Goal: Task Accomplishment & Management: Use online tool/utility

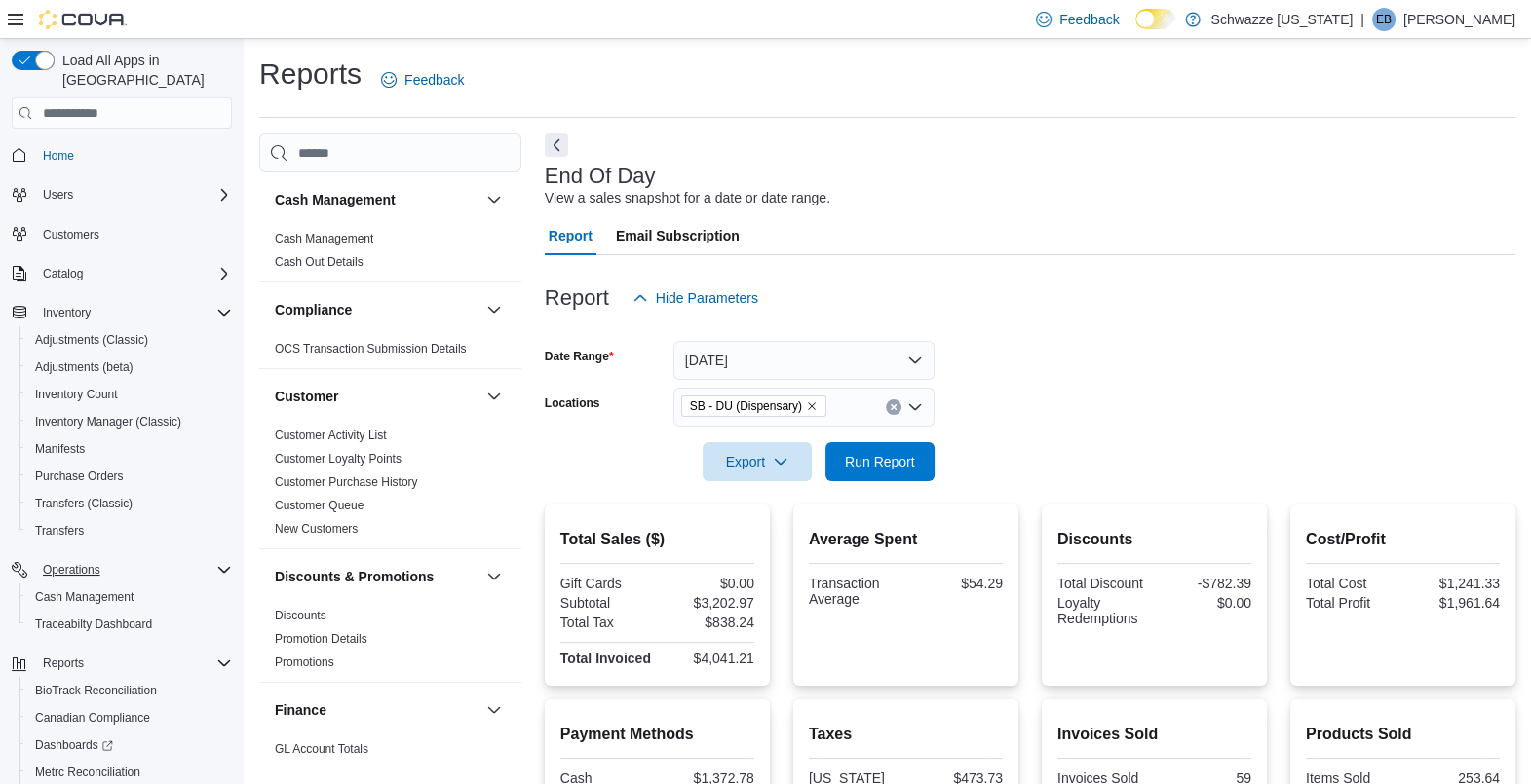
scroll to position [97, 0]
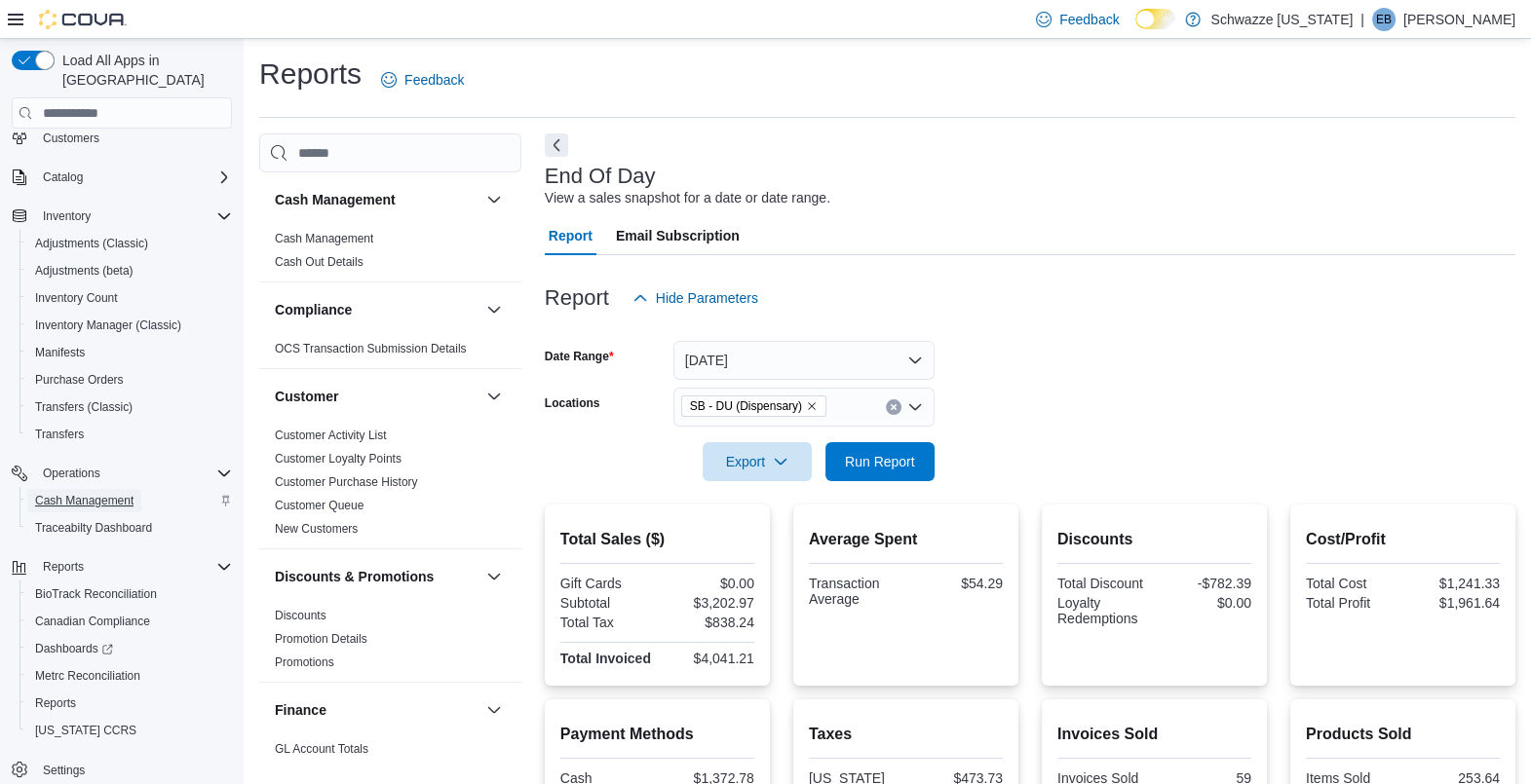
click at [127, 492] on span "Cash Management" at bounding box center [84, 500] width 99 height 16
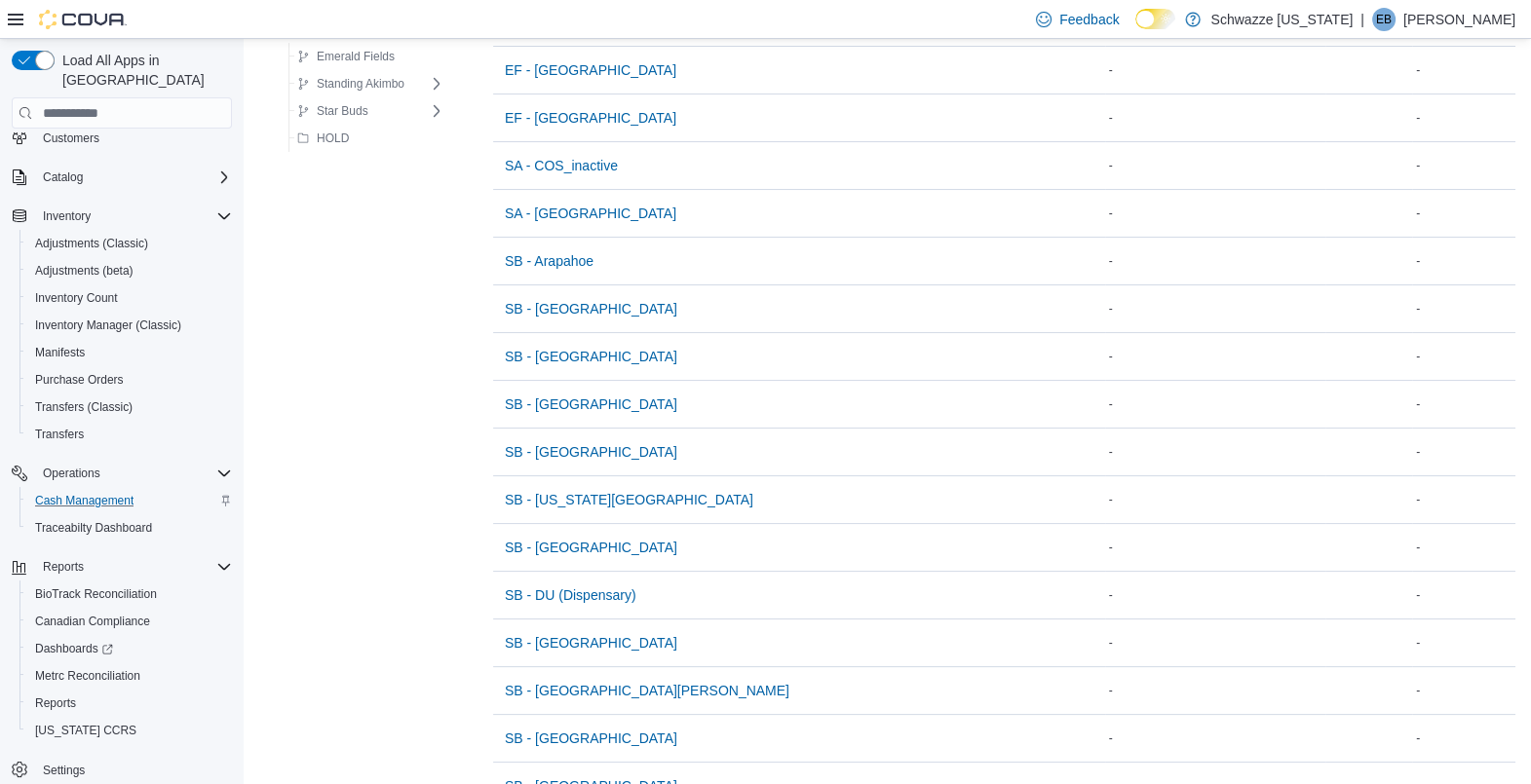
scroll to position [362, 0]
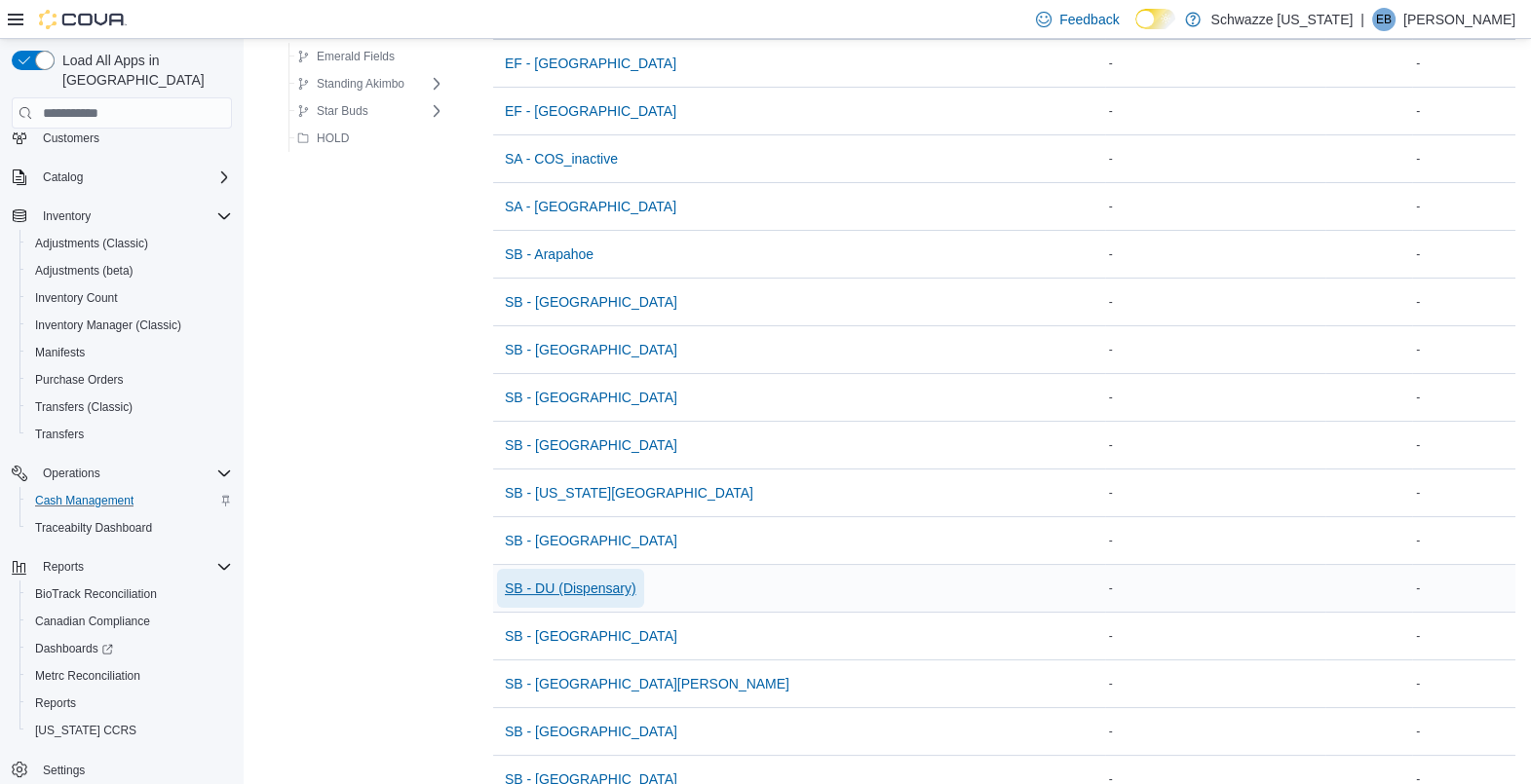
click at [624, 574] on span "SB - DU (Dispensary)" at bounding box center [570, 588] width 131 height 39
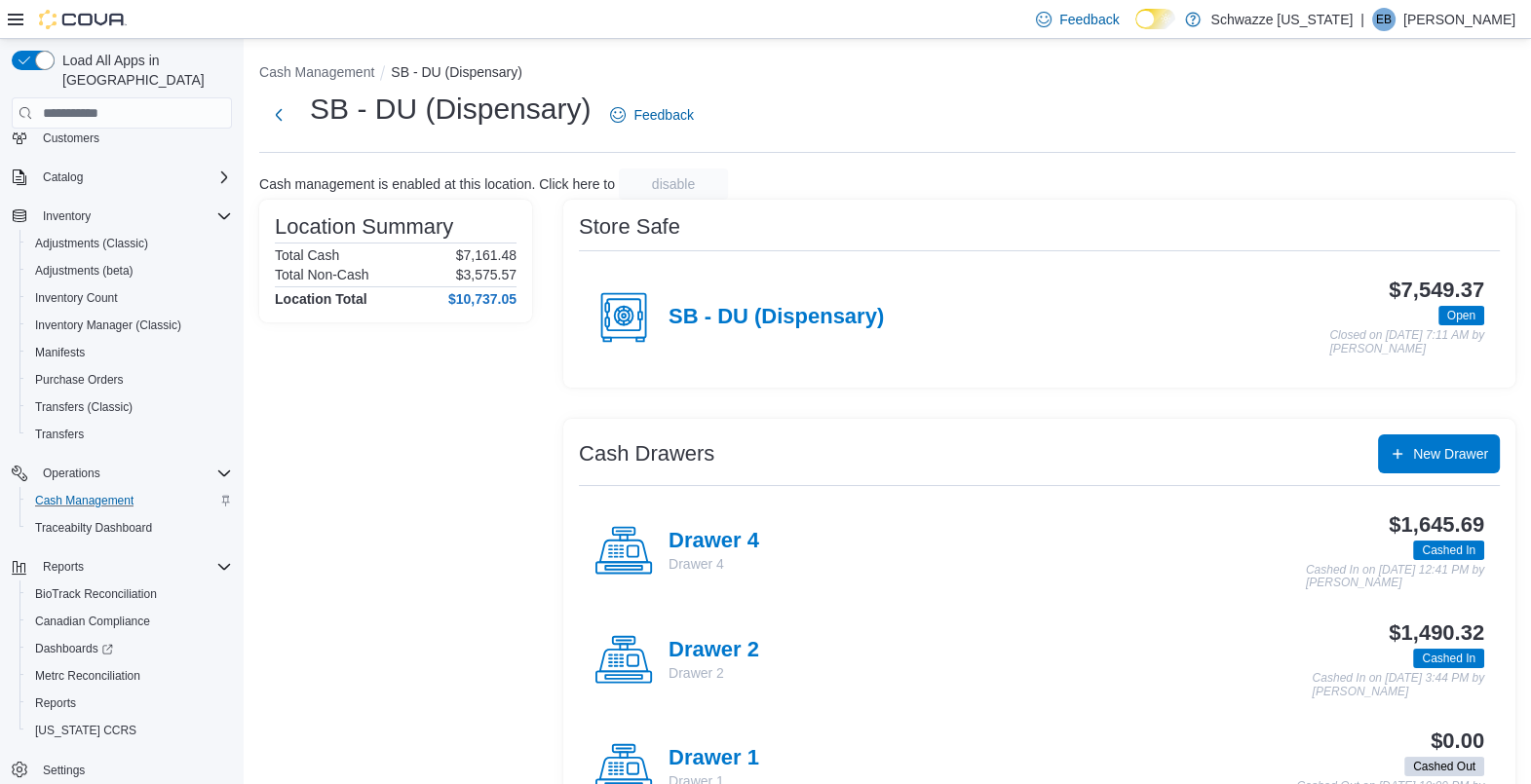
click at [731, 552] on h4 "Drawer 4" at bounding box center [714, 541] width 91 height 25
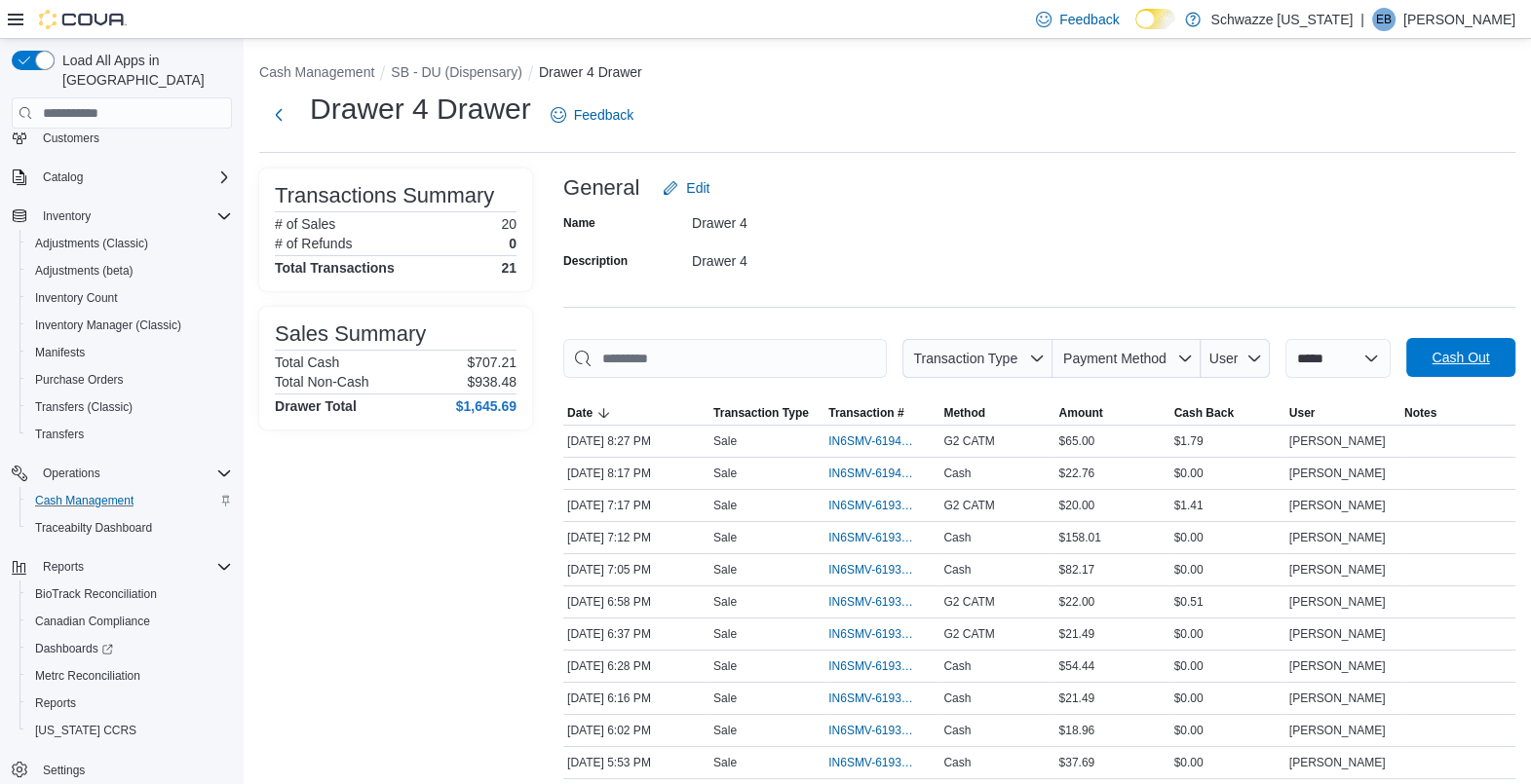
click at [1446, 358] on span "Cash Out" at bounding box center [1460, 357] width 86 height 39
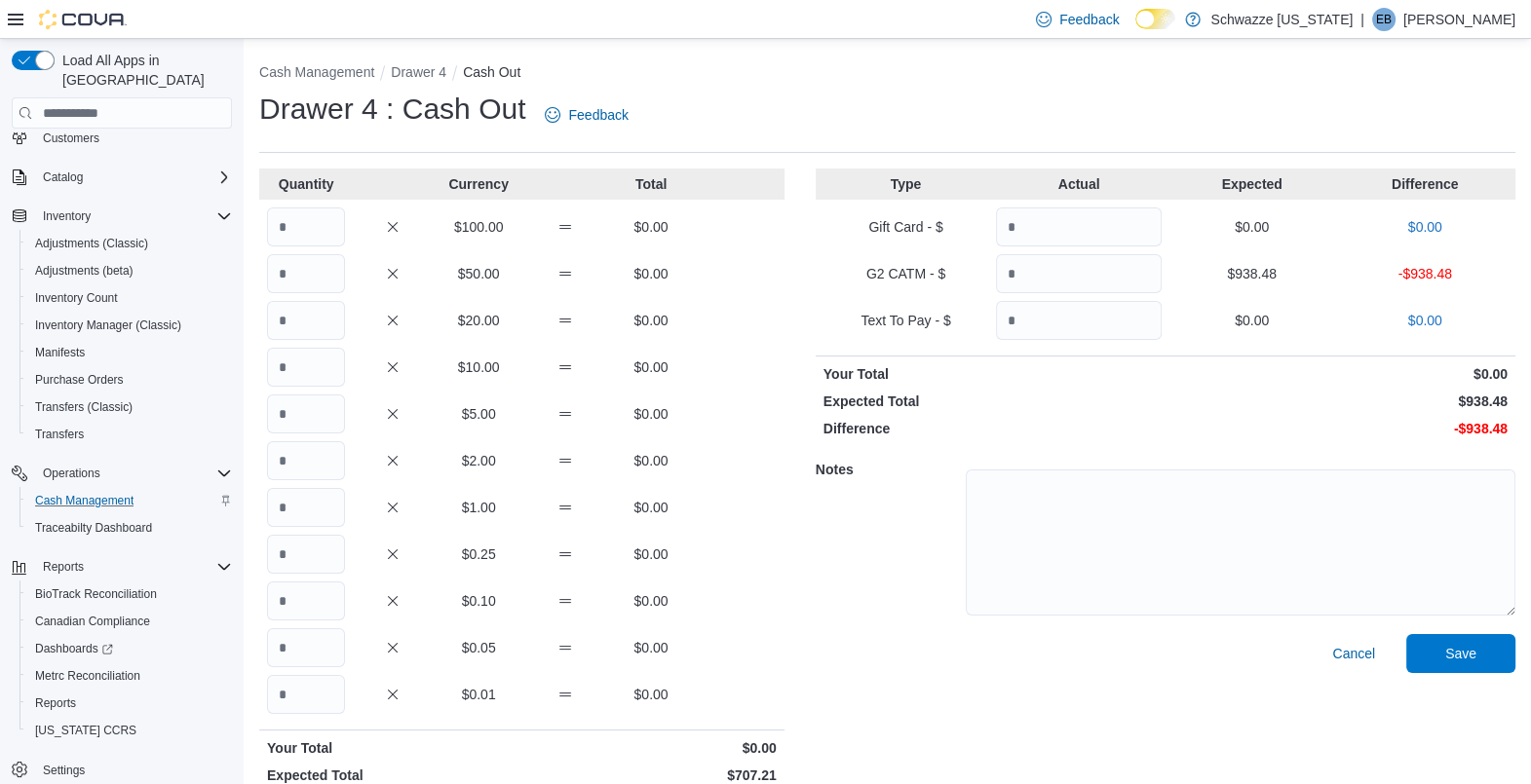
scroll to position [52, 0]
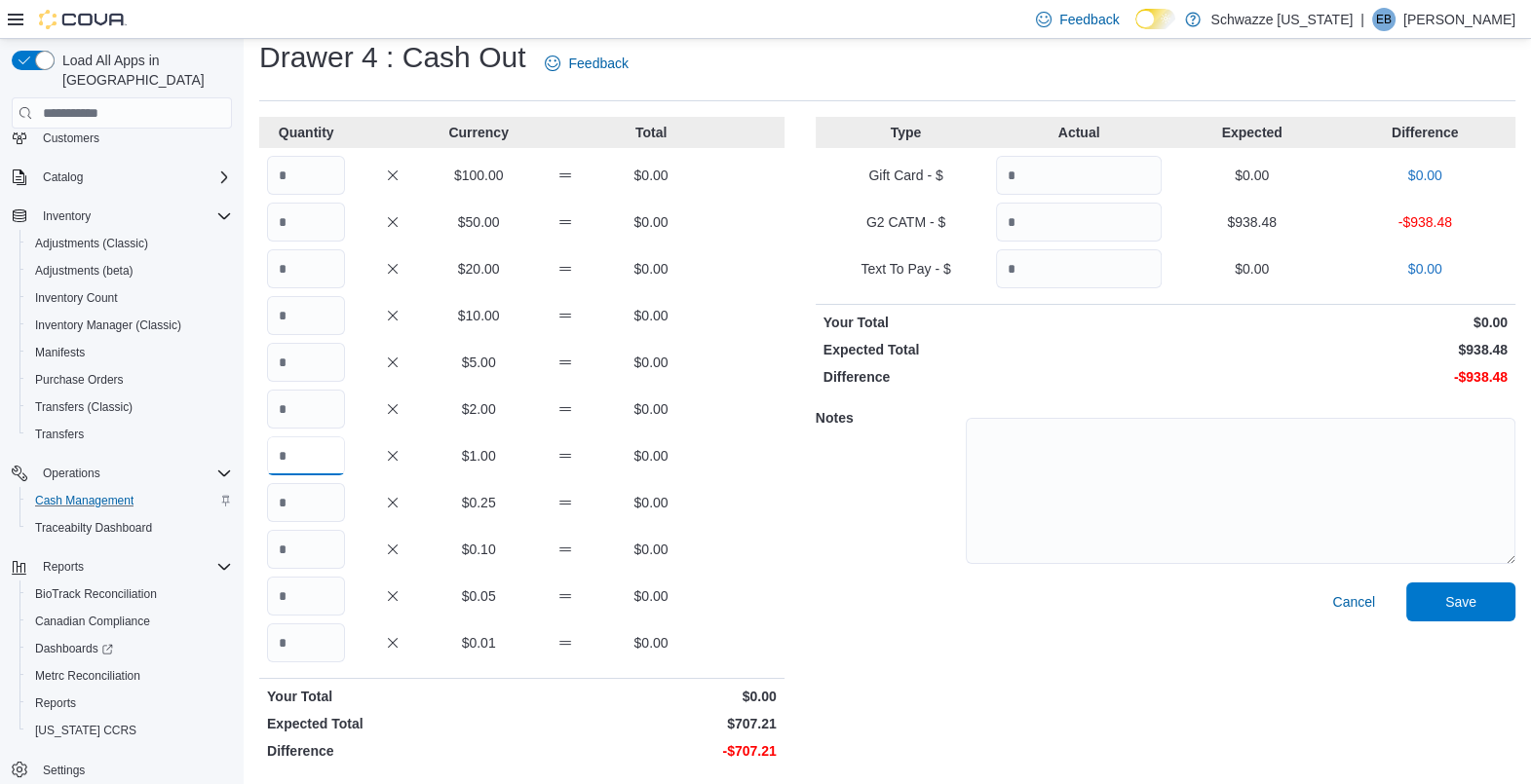
click at [318, 446] on input "Quantity" at bounding box center [306, 456] width 78 height 39
click at [331, 628] on input "Quantity" at bounding box center [306, 643] width 78 height 39
click at [342, 452] on input "***" at bounding box center [306, 456] width 78 height 39
type input "***"
click at [729, 482] on div "Quantity Currency Total $100.00 $0.00 $50.00 $0.00 $20.00 $0.00 $10.00 $0.00 $5…" at bounding box center [522, 442] width 526 height 652
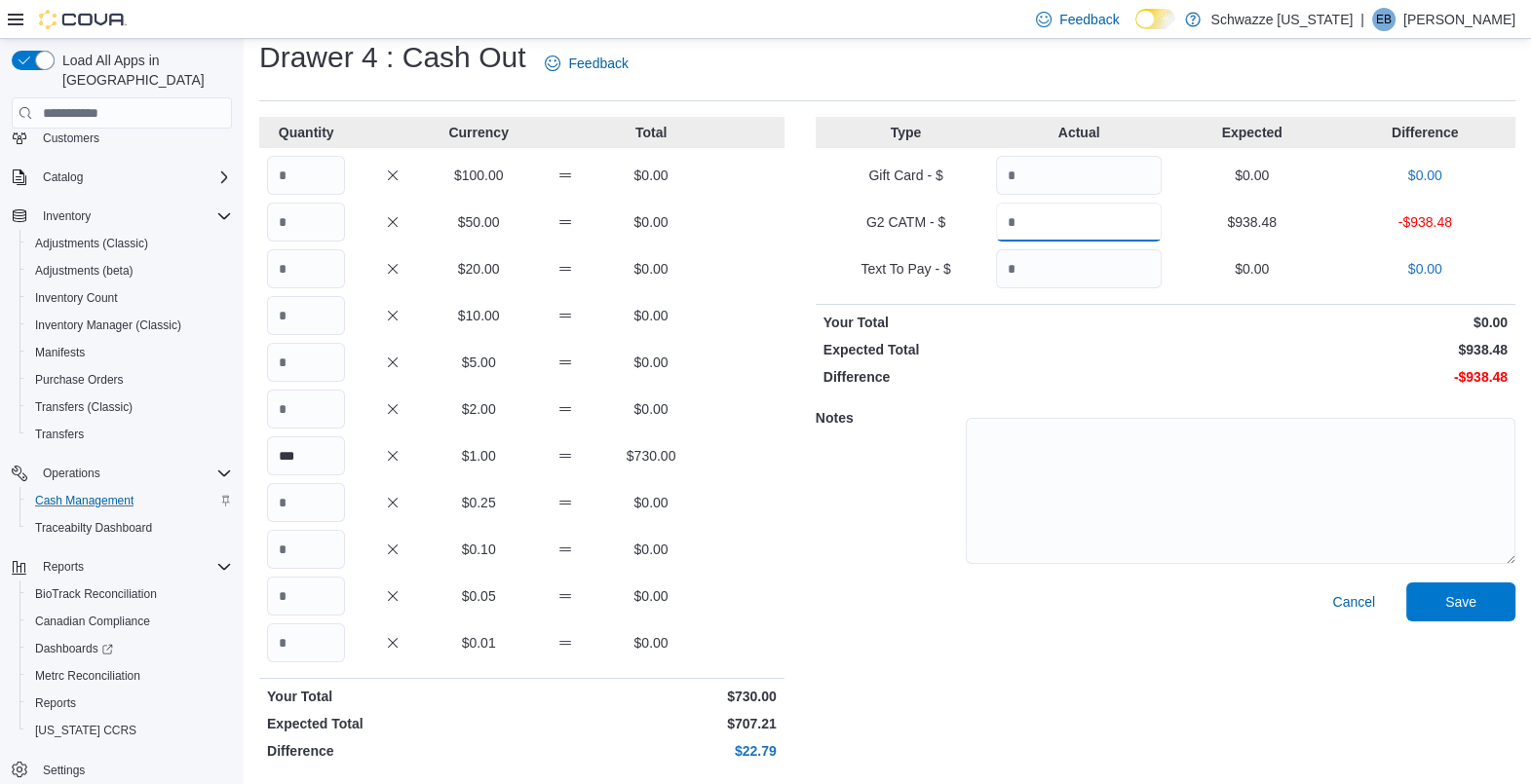
click at [1067, 239] on input "Quantity" at bounding box center [1078, 222] width 165 height 39
type input "******"
click at [1086, 381] on p "Difference" at bounding box center [992, 377] width 338 height 20
click at [312, 633] on input "Quantity" at bounding box center [306, 643] width 78 height 39
type input "*"
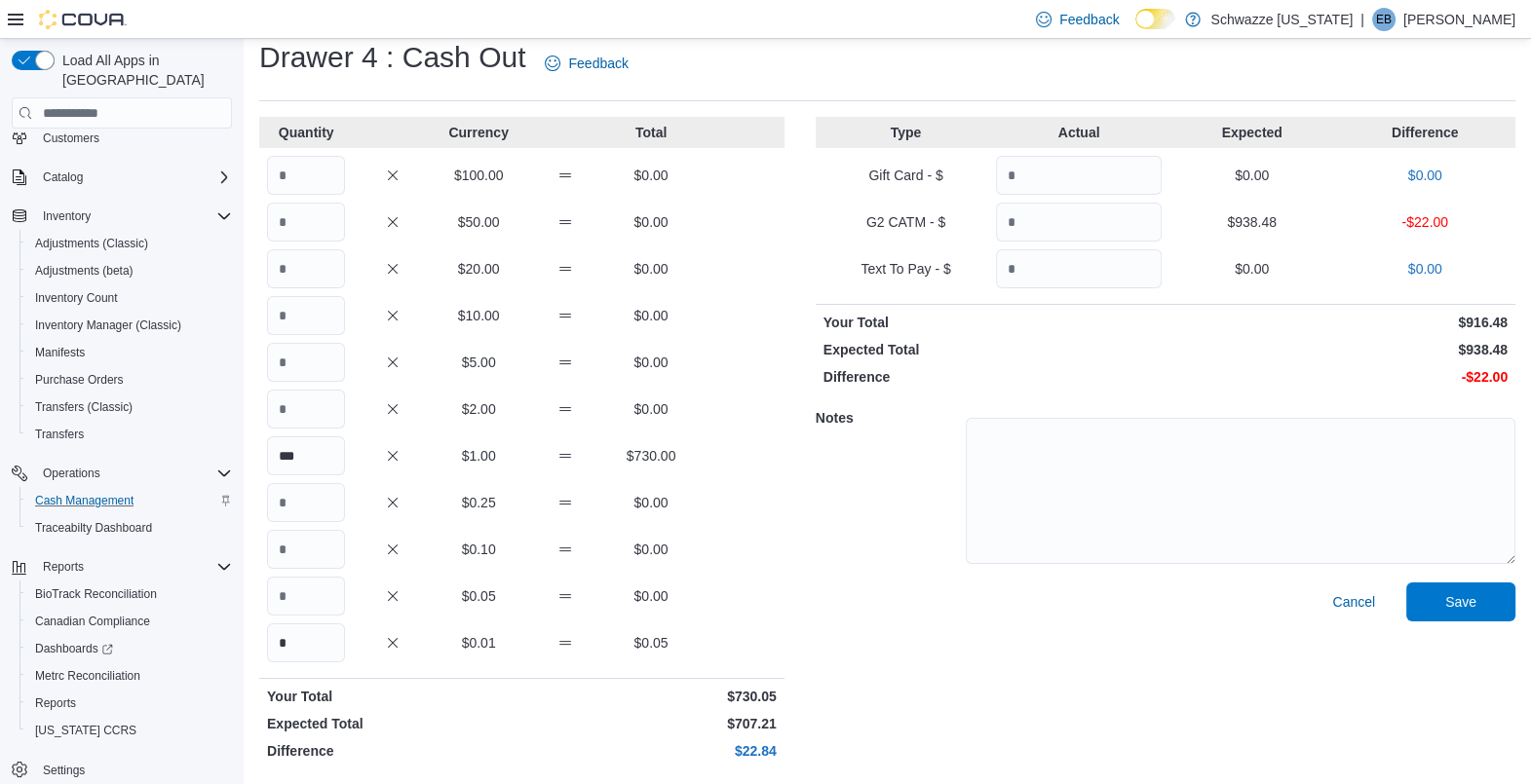
click at [754, 591] on div "$0.05 $0.00" at bounding box center [522, 596] width 526 height 39
click at [1503, 603] on span "Save" at bounding box center [1460, 600] width 86 height 39
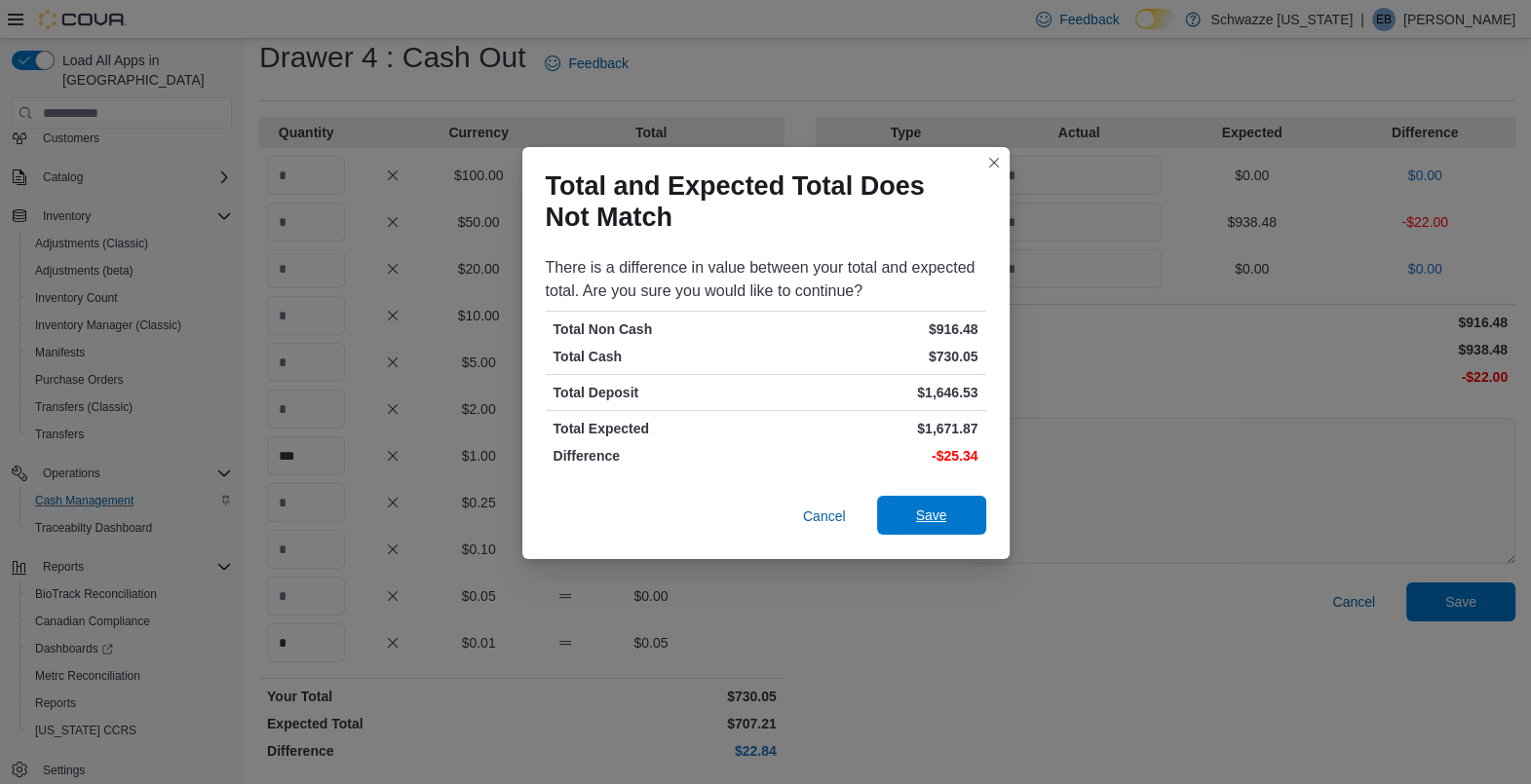
drag, startPoint x: 946, startPoint y: 524, endPoint x: 905, endPoint y: 519, distance: 41.3
click at [905, 519] on span "Save" at bounding box center [932, 514] width 86 height 39
